Goal: Communication & Community: Answer question/provide support

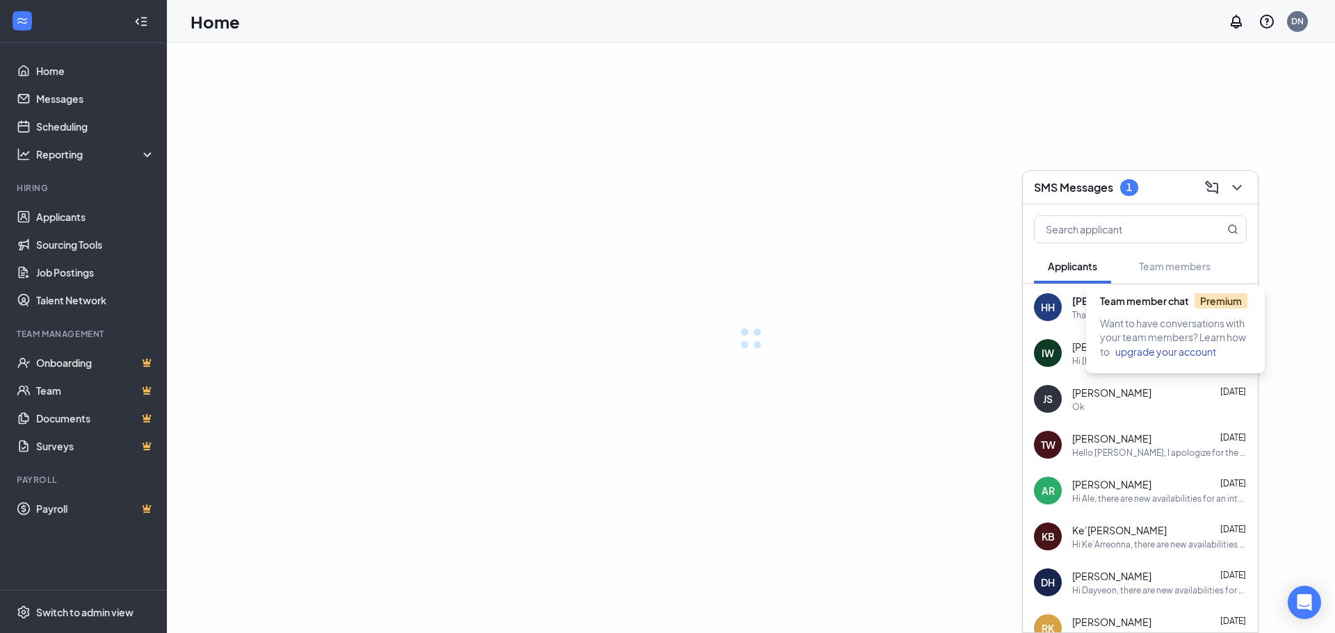
click at [1182, 308] on div "Team member chat Premium" at bounding box center [1178, 305] width 156 height 22
click at [1182, 309] on div "Team member chat Premium" at bounding box center [1178, 305] width 156 height 22
click at [1151, 316] on div "That sounds like a plan thank you!!" at bounding box center [1138, 315] width 133 height 12
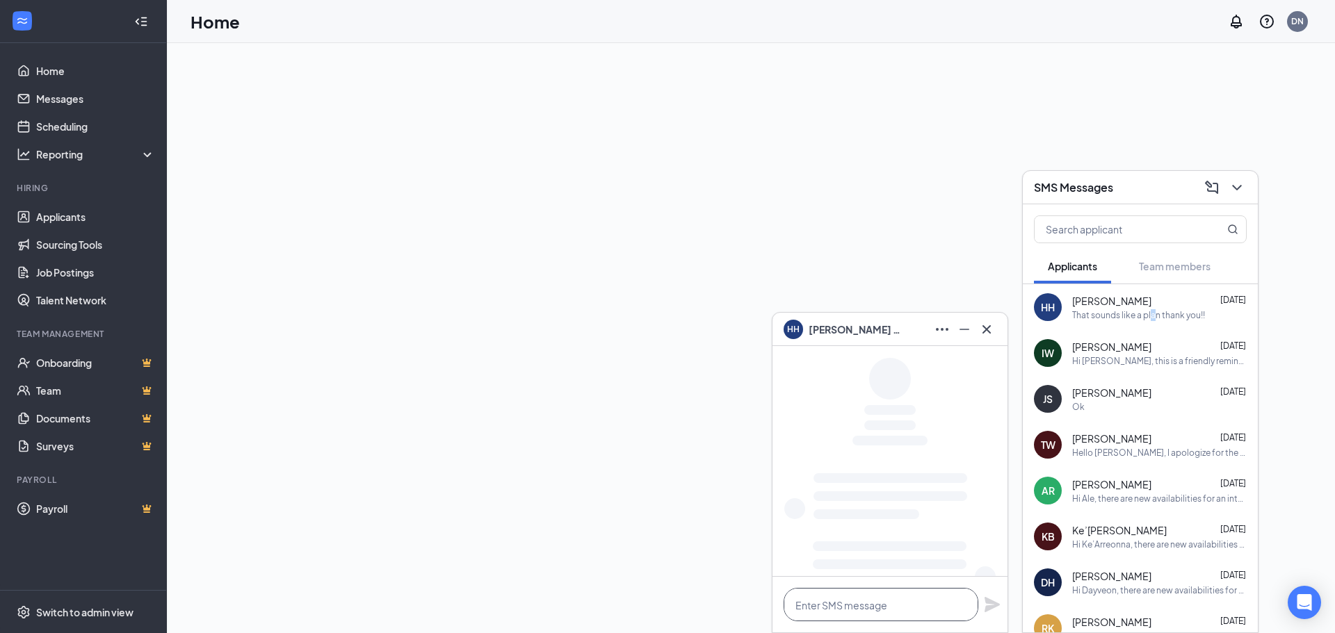
click at [831, 595] on textarea at bounding box center [880, 604] width 195 height 33
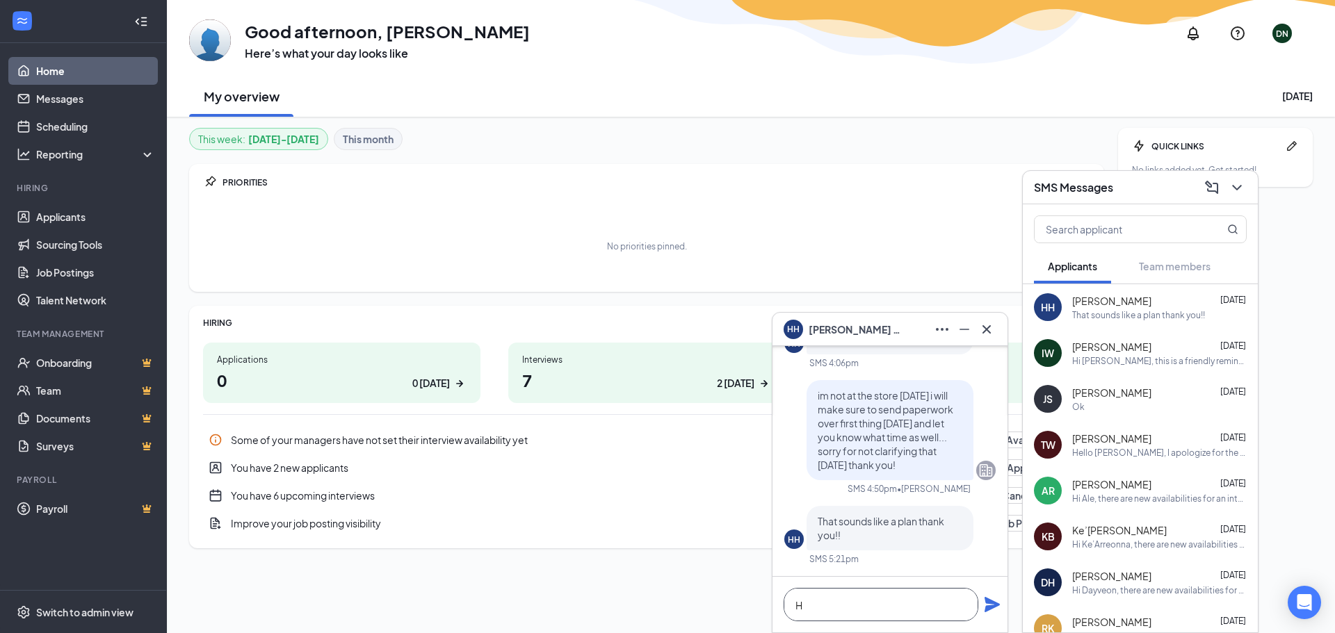
scroll to position [1, 0]
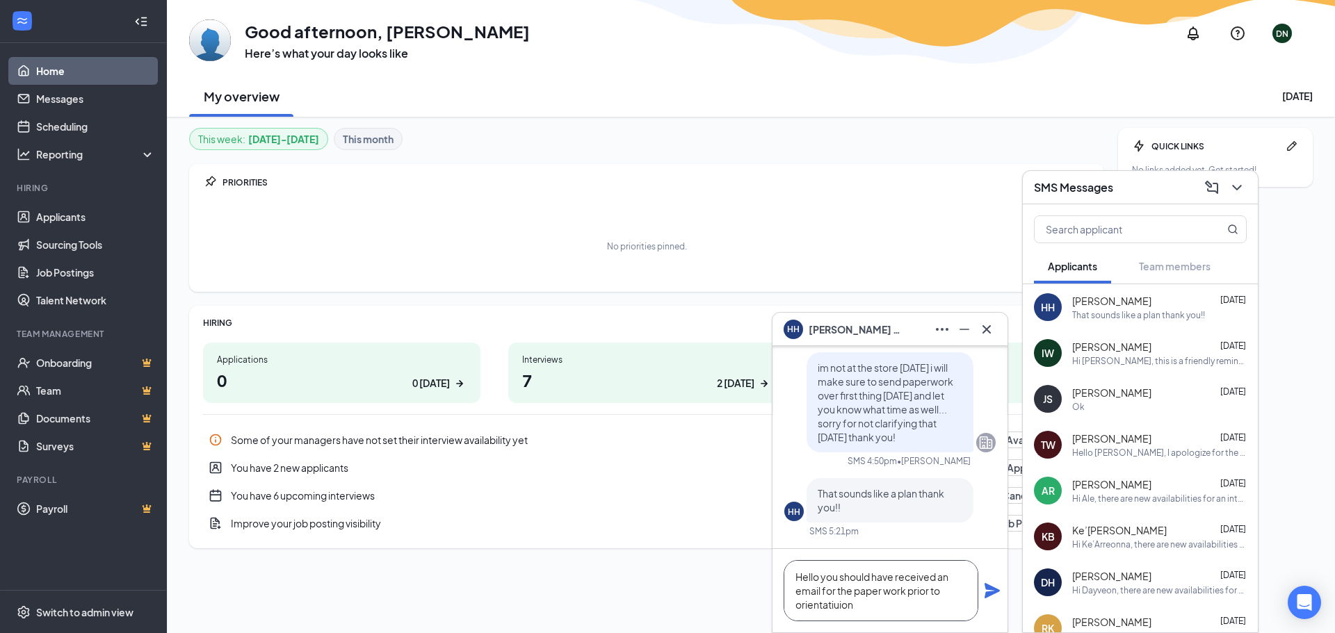
drag, startPoint x: 882, startPoint y: 590, endPoint x: 866, endPoint y: 587, distance: 16.2
click at [879, 591] on textarea "Hello you should have received an email for the paper work prior to orientatiui…" at bounding box center [880, 590] width 195 height 61
click at [867, 610] on textarea "Hello you should have received an email for the paper work prior to orientatiui…" at bounding box center [880, 590] width 195 height 61
drag, startPoint x: 886, startPoint y: 581, endPoint x: 874, endPoint y: 591, distance: 15.3
click at [935, 610] on textarea "Hello you should have received an email for the paperwork prior to orientation" at bounding box center [880, 590] width 195 height 61
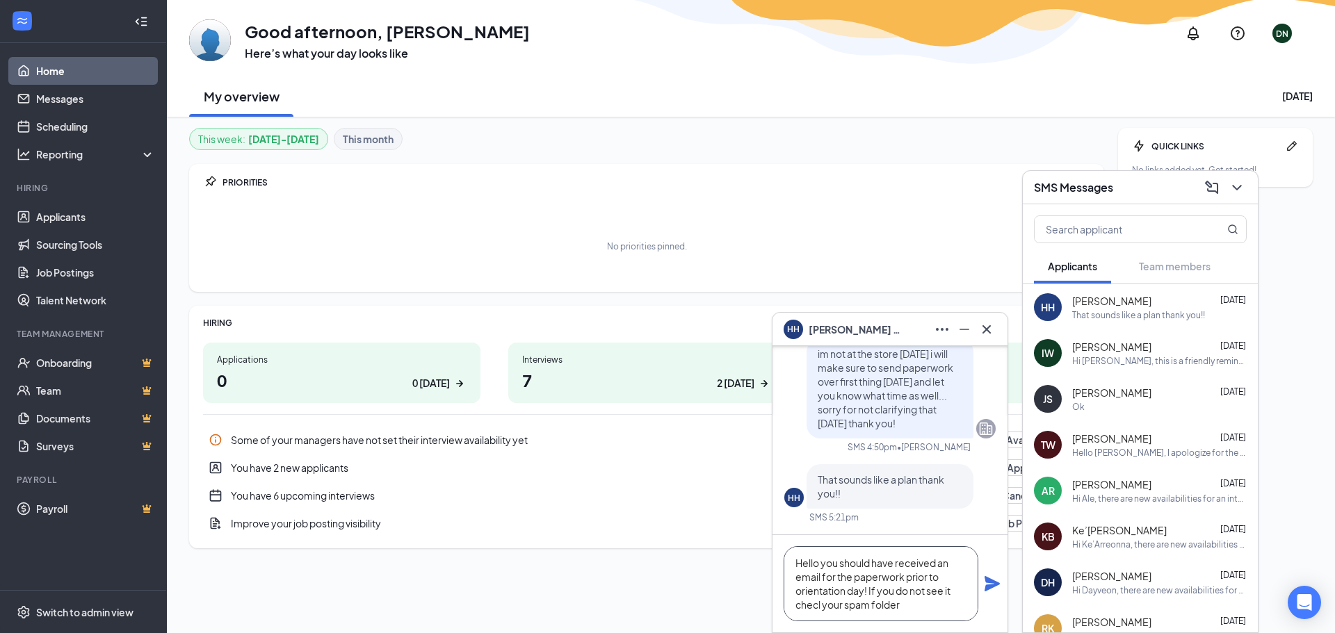
click at [816, 605] on textarea "Hello you should have received an email for the paperwork prior to orientation …" at bounding box center [880, 583] width 195 height 75
click at [920, 605] on textarea "Hello you should have received an email for the paperwork prior to orientation …" at bounding box center [880, 583] width 195 height 75
type textarea "Hello you should have received an email for the paperwork prior to orientation …"
click at [993, 583] on icon "Plane" at bounding box center [991, 583] width 15 height 15
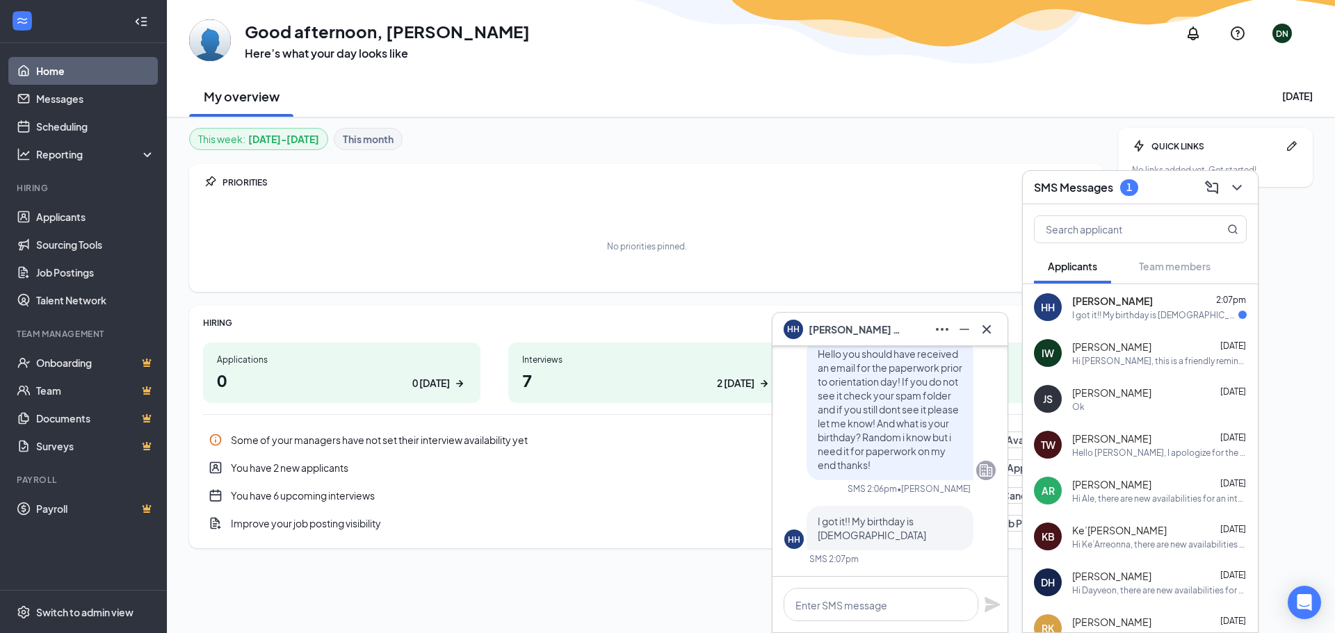
click at [1082, 291] on div "[PERSON_NAME] [PERSON_NAME] 2:07pm I got it!! My birthday is [DEMOGRAPHIC_DATA]" at bounding box center [1139, 307] width 235 height 46
click at [862, 601] on textarea at bounding box center [880, 604] width 195 height 33
click at [809, 608] on textarea "andnext wedneesday" at bounding box center [880, 604] width 195 height 33
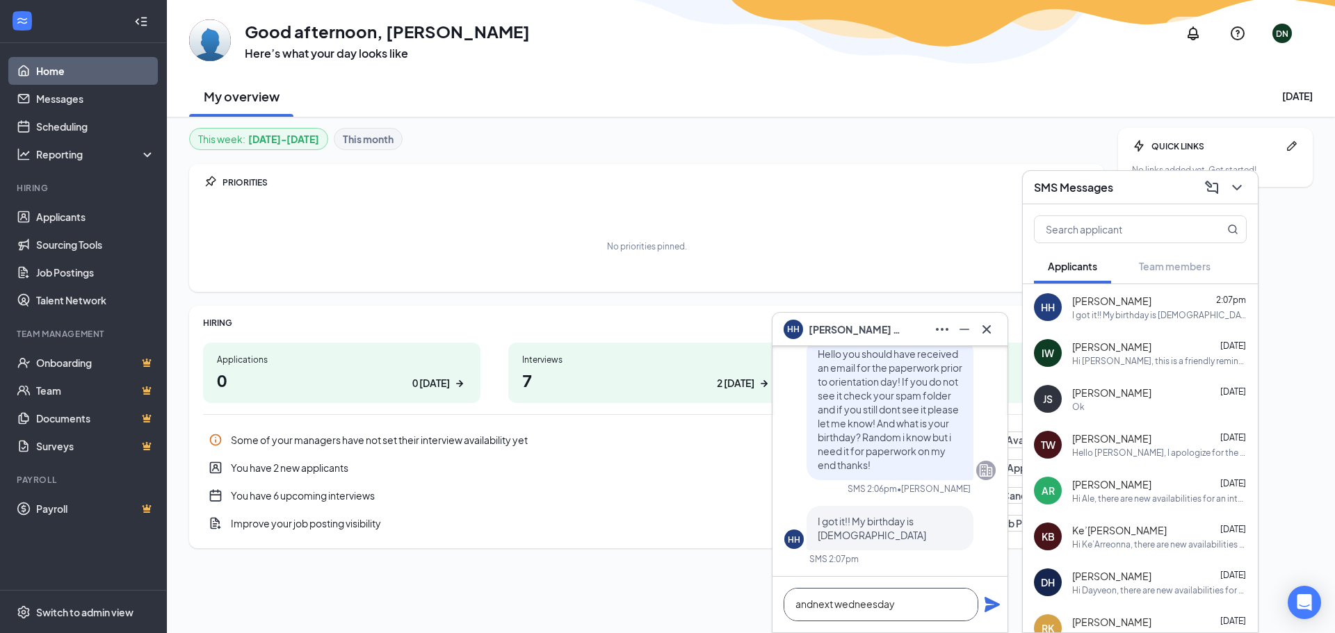
drag, startPoint x: 815, startPoint y: 607, endPoint x: 728, endPoint y: 610, distance: 86.9
click at [728, 610] on div "[PERSON_NAME] [PERSON_NAME] [PERSON_NAME] Applicant Shift Manager • [PERSON_NAM…" at bounding box center [751, 316] width 1168 height 633
click at [866, 598] on textarea "also next wedneesday" at bounding box center [880, 604] width 195 height 33
click at [872, 610] on textarea "also next wedneesday" at bounding box center [880, 604] width 195 height 33
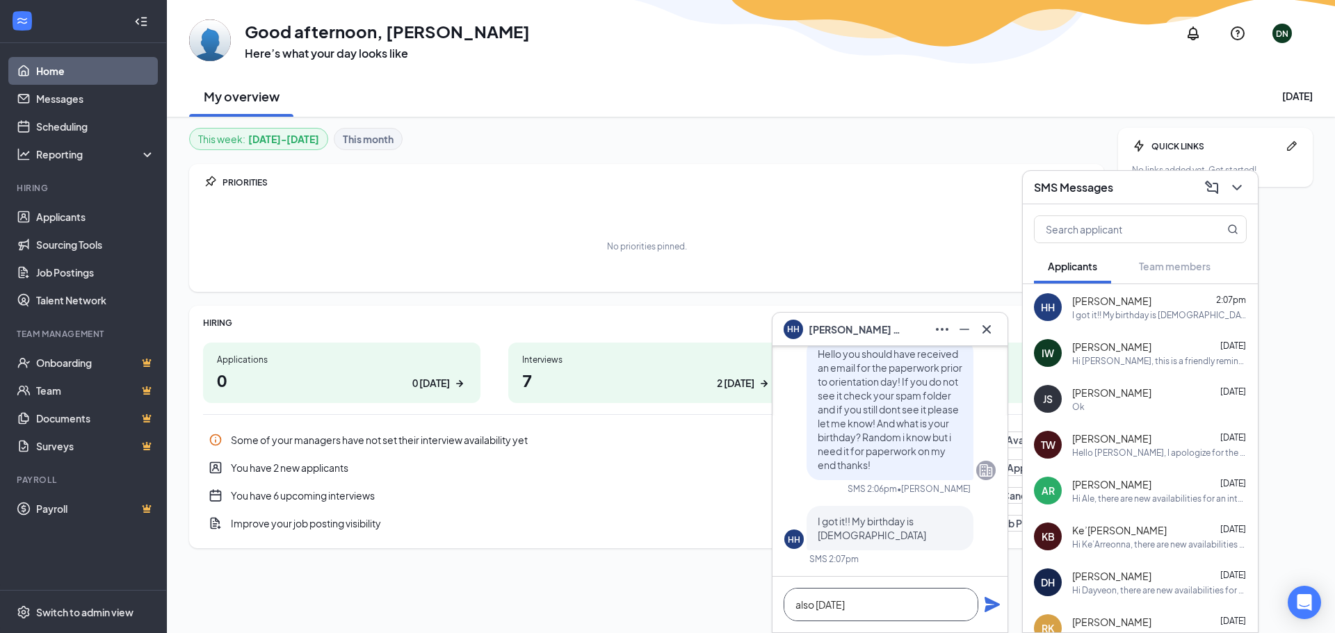
drag, startPoint x: 933, startPoint y: 603, endPoint x: 916, endPoint y: 594, distance: 19.3
click at [932, 604] on textarea "also [DATE]" at bounding box center [880, 604] width 195 height 33
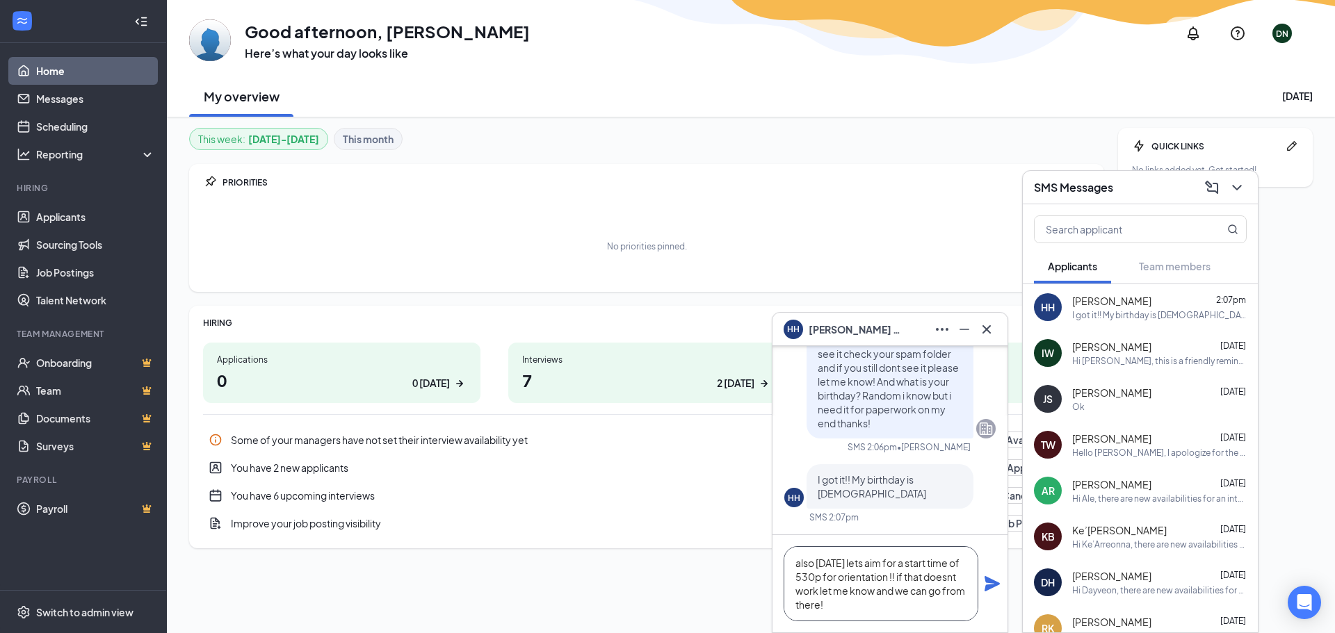
type textarea "also [DATE] lets aim for a start time of 530p for orientation !! if that doesnt…"
click at [1006, 582] on div "also [DATE] lets aim for a start time of 530p for orientation !! if that doesnt…" at bounding box center [889, 583] width 235 height 97
click at [985, 585] on icon "Plane" at bounding box center [992, 584] width 17 height 17
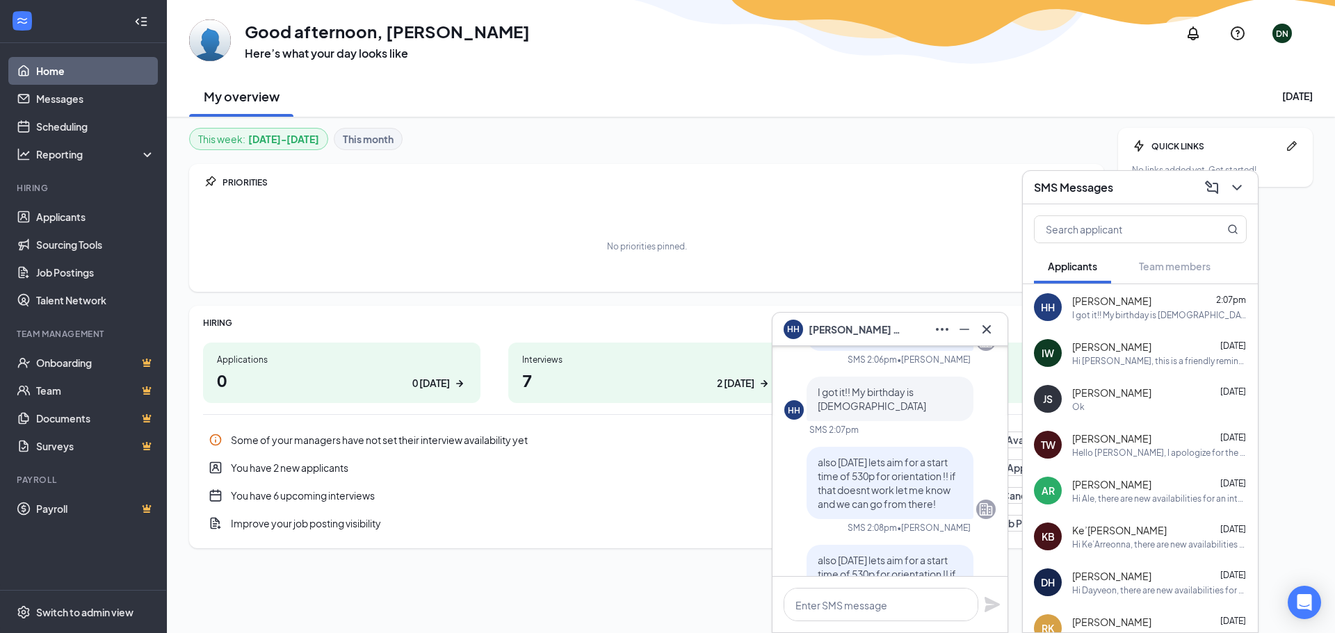
scroll to position [0, 0]
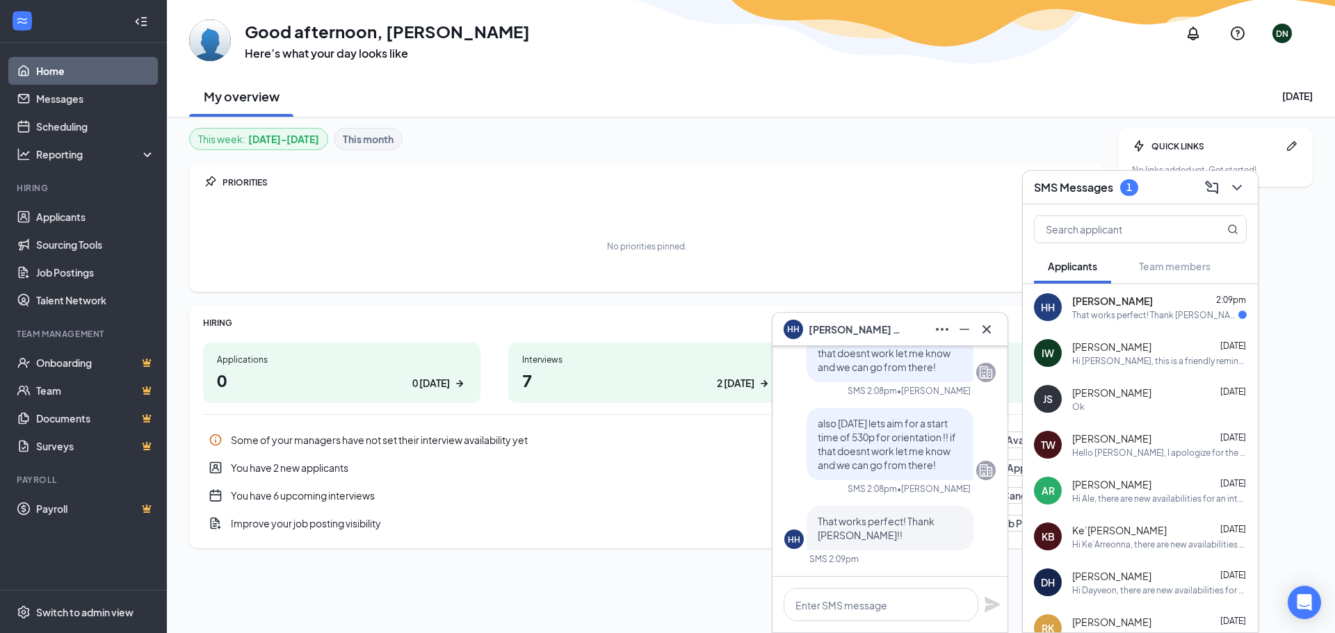
click at [1185, 325] on div "[PERSON_NAME] [PERSON_NAME] 2:09pm That works perfect! Thank [PERSON_NAME]!!" at bounding box center [1139, 307] width 235 height 46
click at [986, 323] on icon "Cross" at bounding box center [986, 329] width 17 height 17
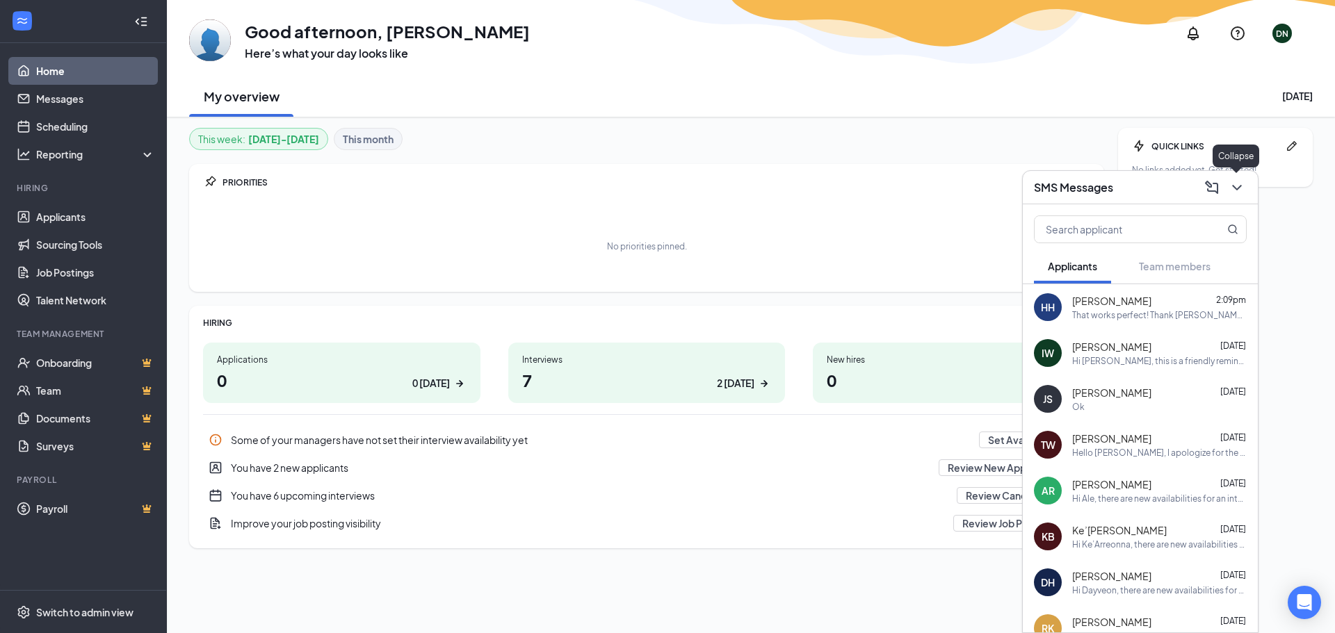
click at [1243, 189] on icon "ChevronDown" at bounding box center [1236, 187] width 17 height 17
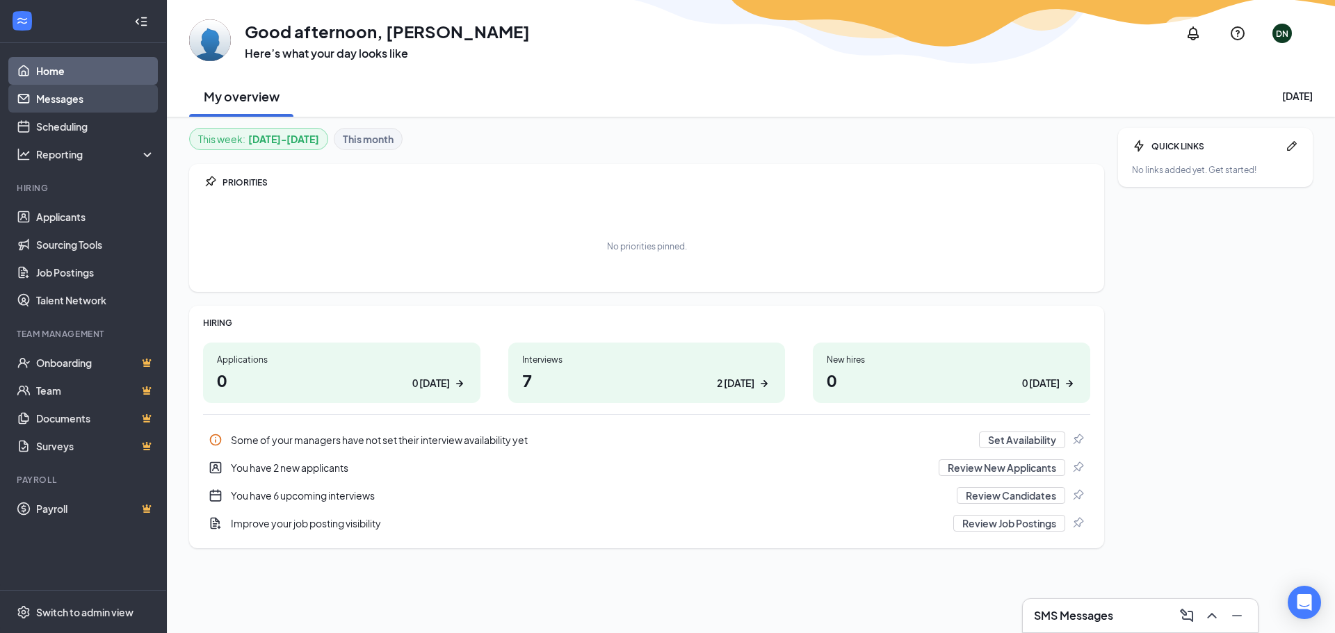
click at [97, 96] on link "Messages" at bounding box center [95, 99] width 119 height 28
